Goal: Communication & Community: Answer question/provide support

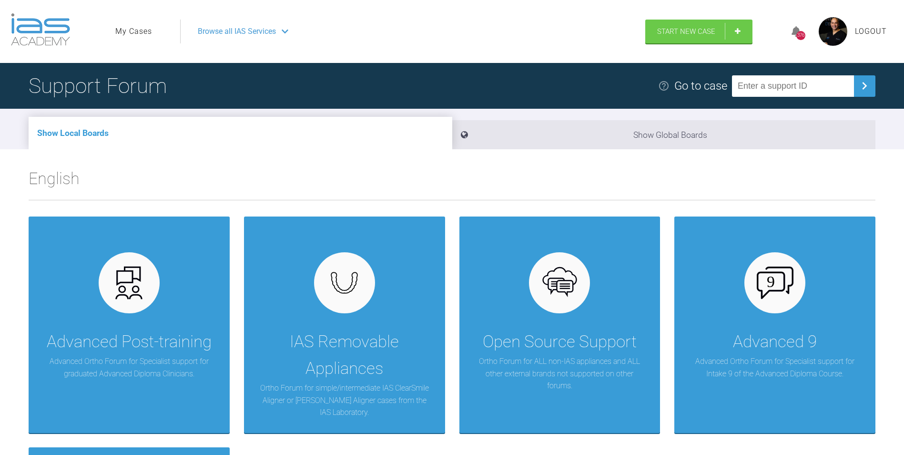
drag, startPoint x: 121, startPoint y: 31, endPoint x: 132, endPoint y: 40, distance: 13.9
click at [122, 31] on link "My Cases" at bounding box center [133, 31] width 37 height 12
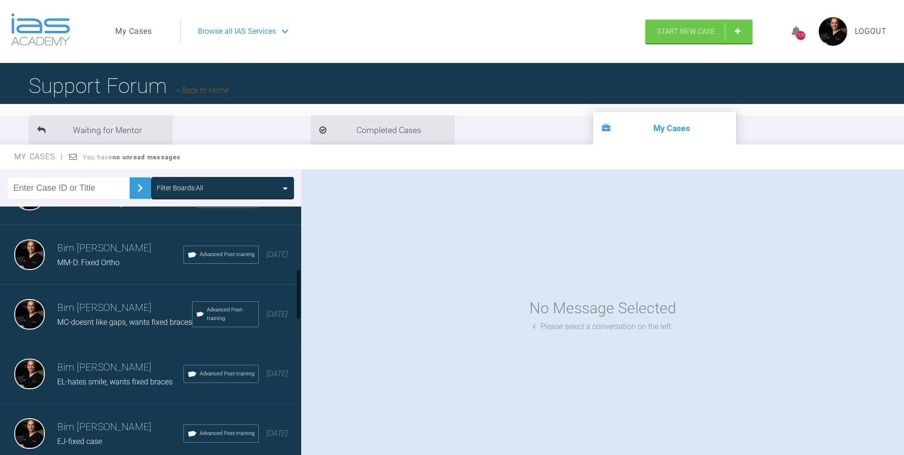
scroll to position [381, 0]
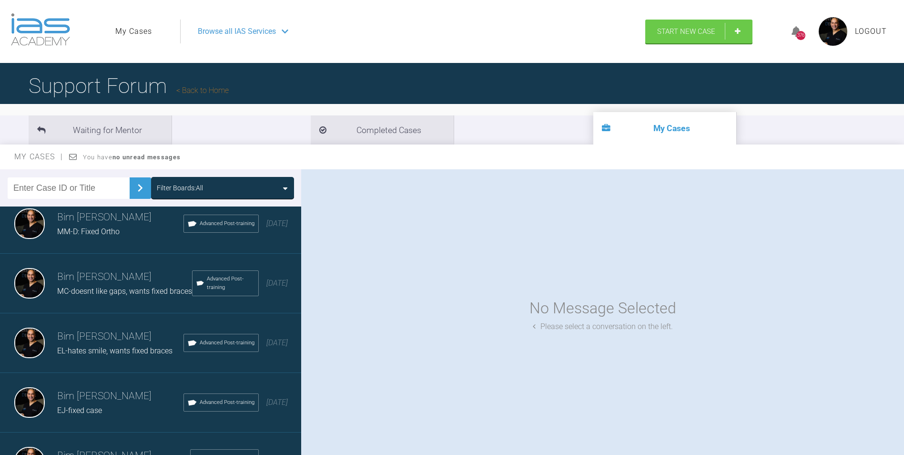
click at [109, 295] on span "MC-doesnt like gaps, wants fixed braces" at bounding box center [124, 290] width 135 height 9
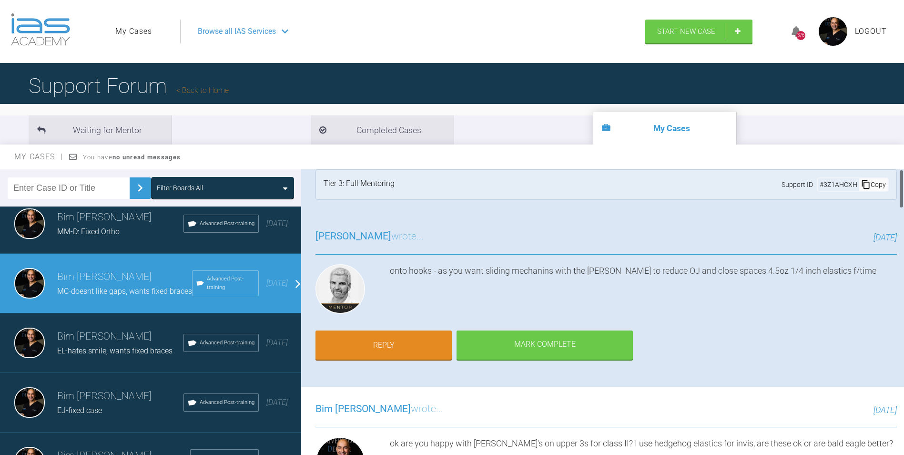
scroll to position [0, 0]
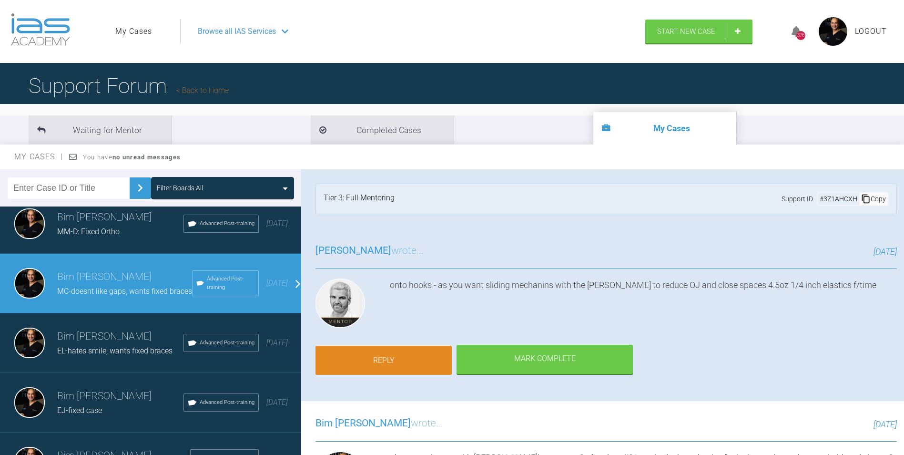
click at [414, 367] on link "Reply" at bounding box center [383, 361] width 136 height 30
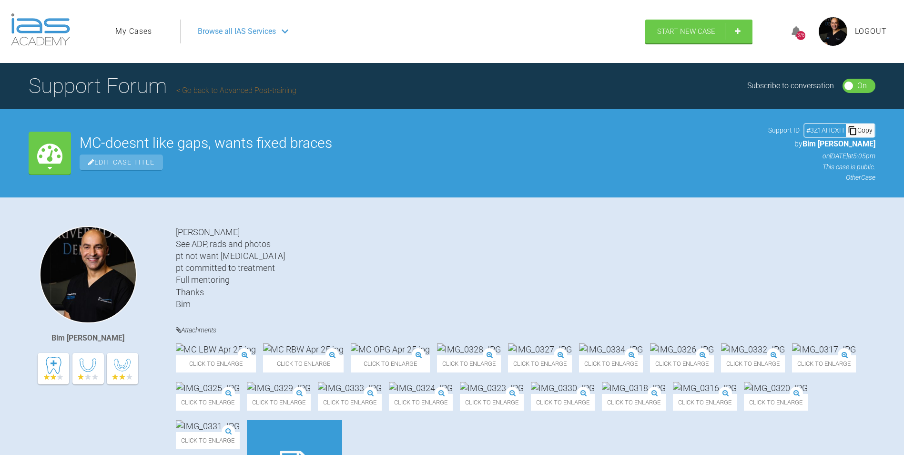
drag, startPoint x: 132, startPoint y: 31, endPoint x: 137, endPoint y: 39, distance: 9.6
click at [132, 31] on link "My Cases" at bounding box center [133, 31] width 37 height 12
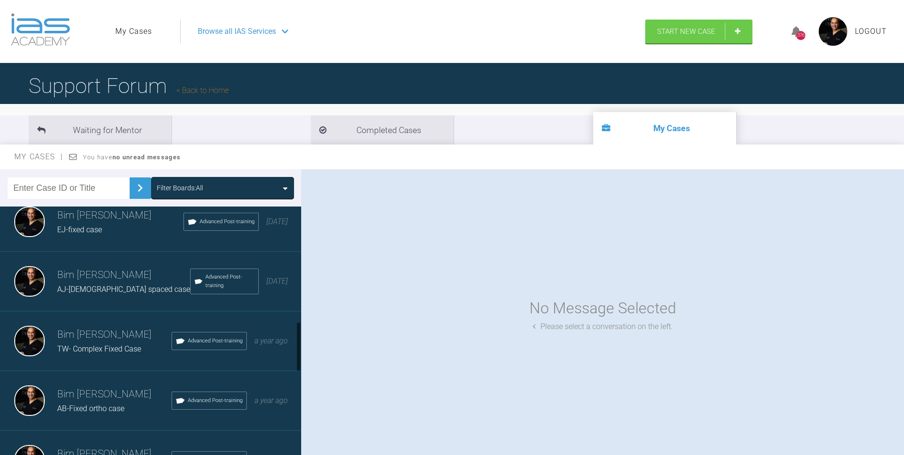
scroll to position [572, 0]
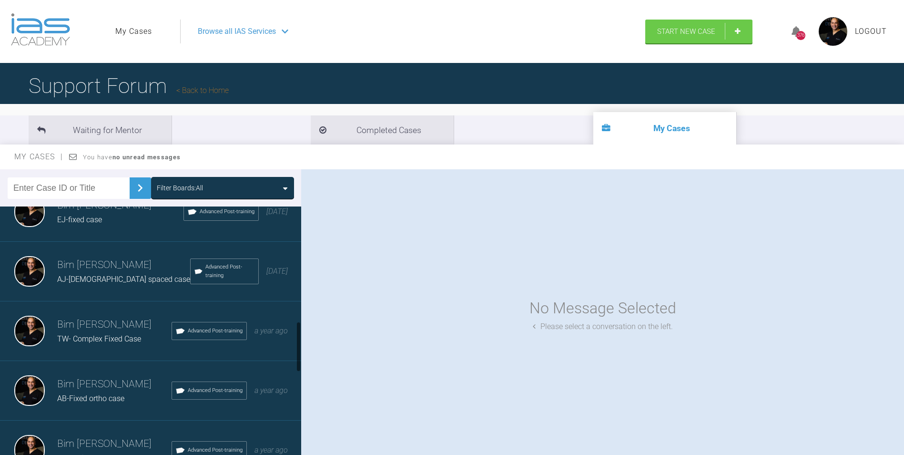
click at [88, 273] on h3 "Bim Sawhney" at bounding box center [123, 265] width 133 height 16
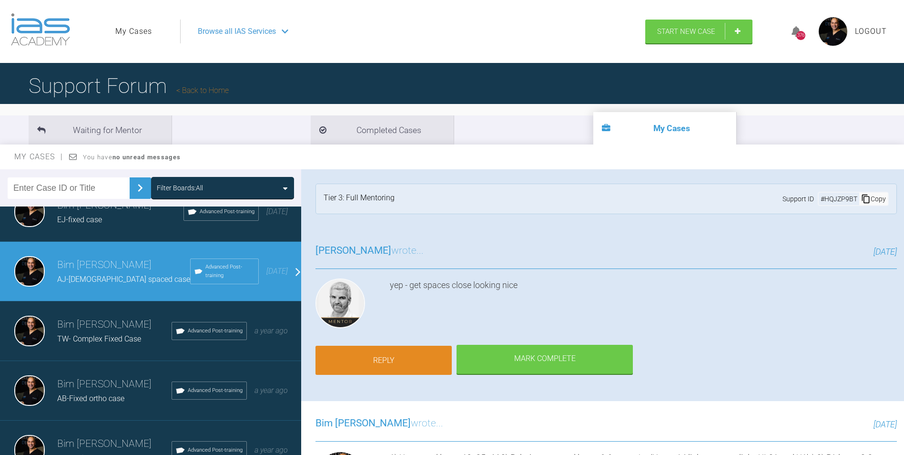
click at [421, 352] on link "Reply" at bounding box center [383, 361] width 136 height 30
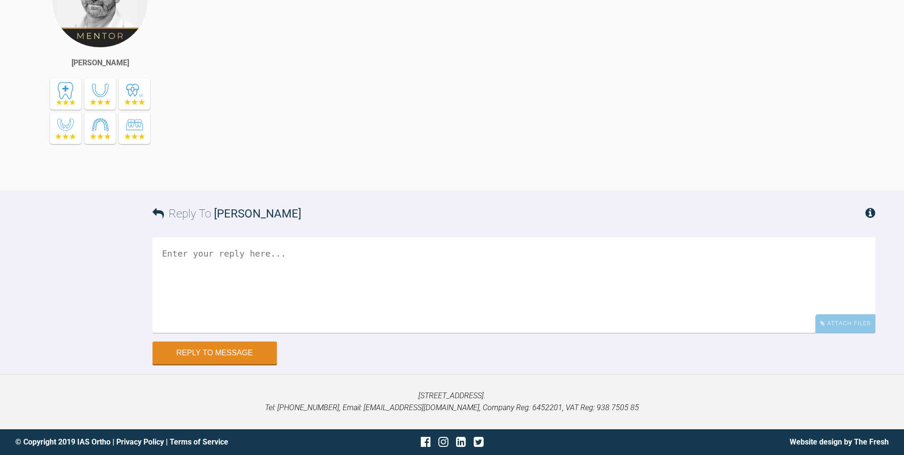
scroll to position [6863, 0]
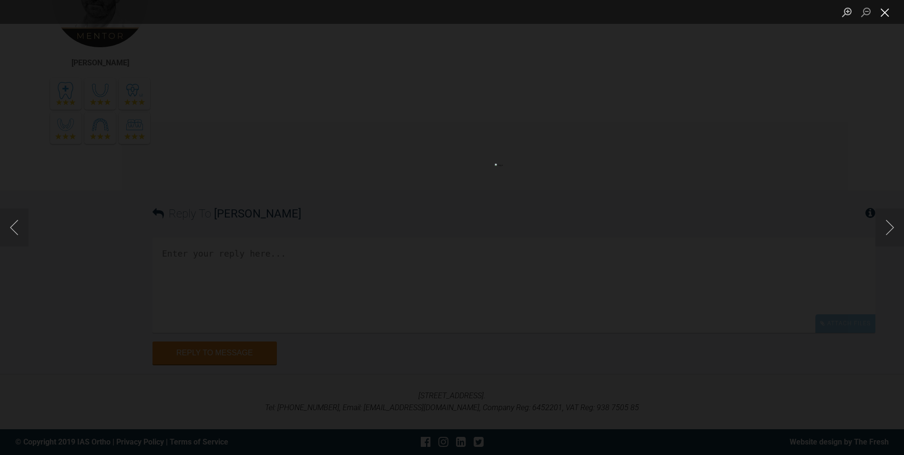
click at [885, 9] on button "Close lightbox" at bounding box center [884, 12] width 19 height 17
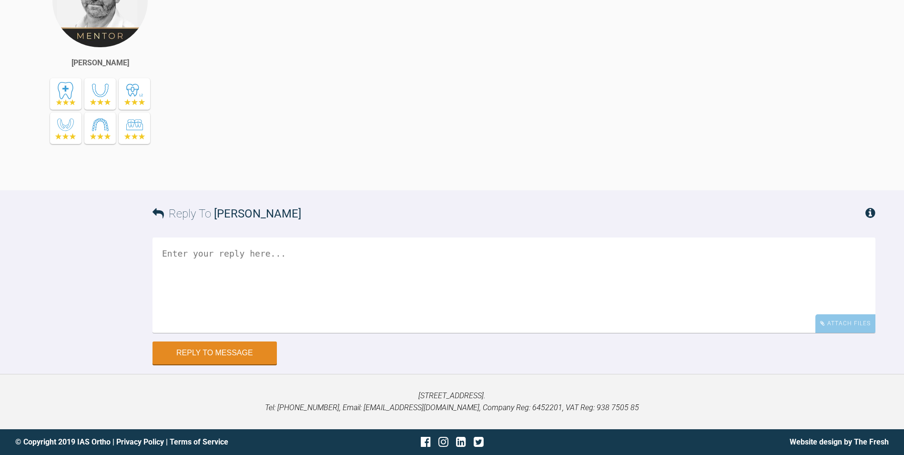
scroll to position [7339, 0]
click at [245, 352] on button "Reply to Message" at bounding box center [215, 353] width 124 height 23
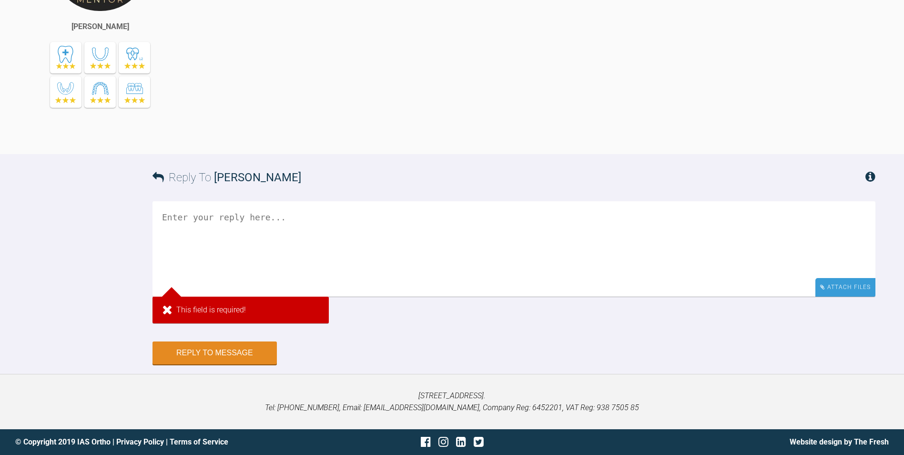
click at [842, 296] on div "Attach Files" at bounding box center [845, 287] width 60 height 19
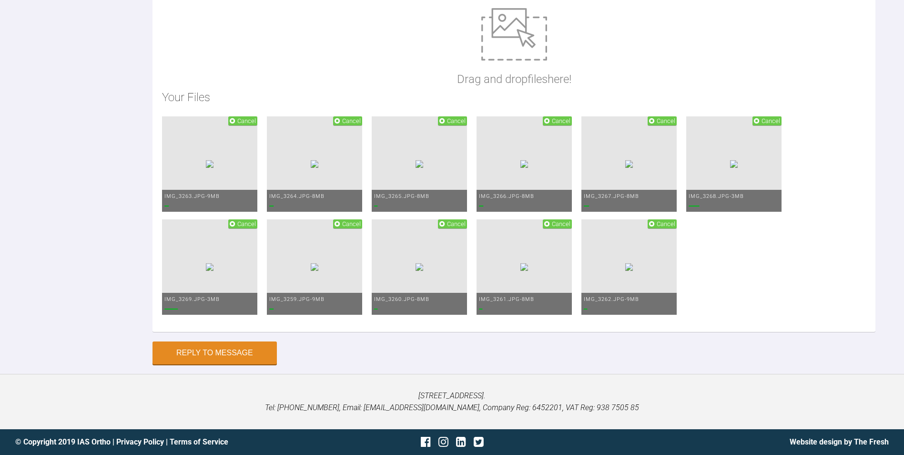
paste textarea "1) Same wires (upper 19/25niti and lower 19/25niti) 2) Pchain again U6-6 L6-6 (…"
drag, startPoint x: 161, startPoint y: 328, endPoint x: 125, endPoint y: 324, distance: 35.9
click at [125, 324] on div "Reply To Ross Hobson 1) Same wires (upper 19/25niti and lower 19/25niti) 2) Pch…" at bounding box center [452, 105] width 904 height 516
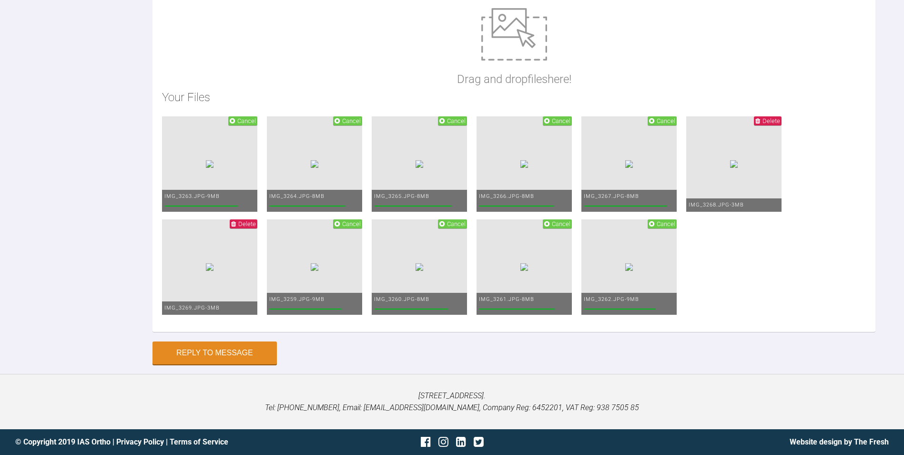
scroll to position [7720, 0]
type textarea "1) Same wires (upper 19/25niti and lower 19/25niti) 2) Pchain again U6-6 L6-6 (…"
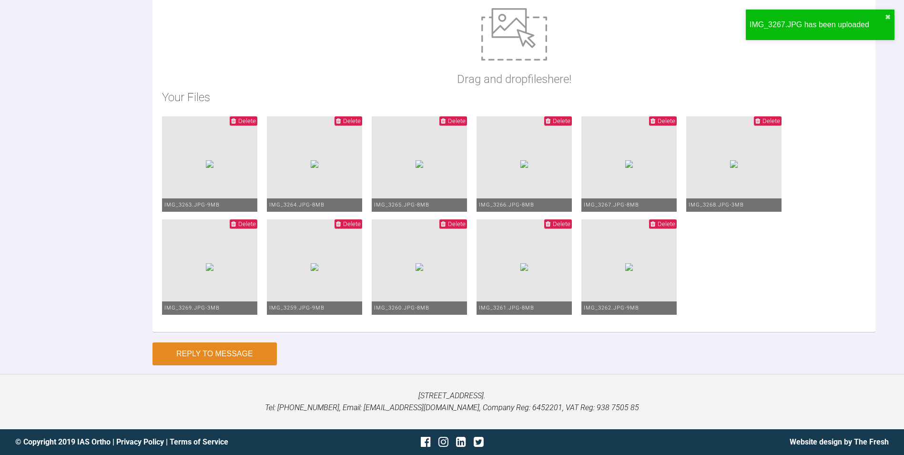
click at [258, 365] on button "Reply to Message" at bounding box center [215, 353] width 124 height 23
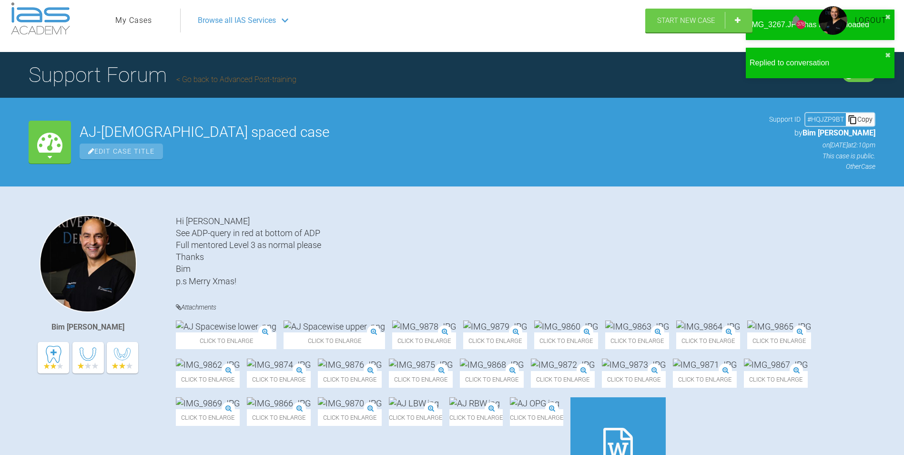
scroll to position [0, 0]
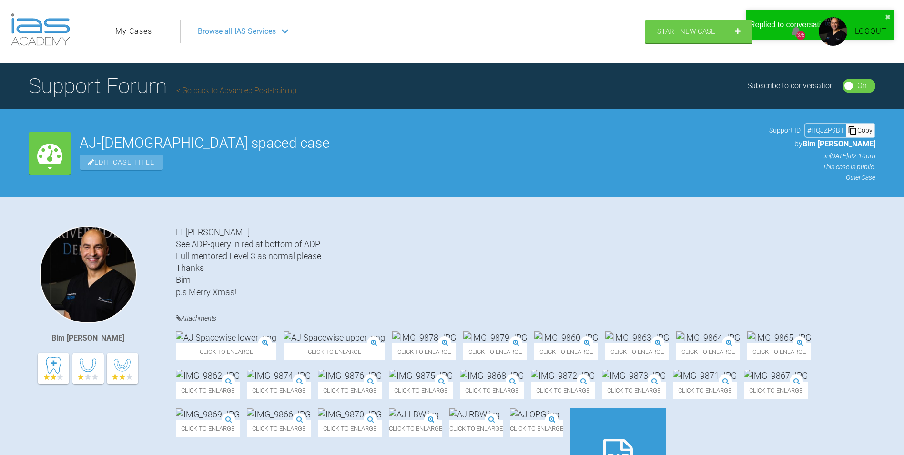
click at [241, 32] on span "Browse all IAS Services" at bounding box center [237, 31] width 78 height 12
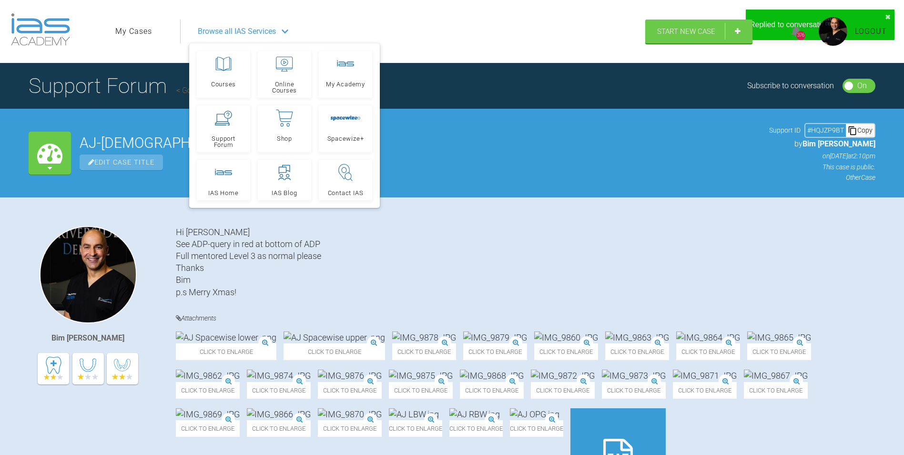
click at [873, 32] on span "Logout" at bounding box center [871, 31] width 32 height 12
